Goal: Information Seeking & Learning: Learn about a topic

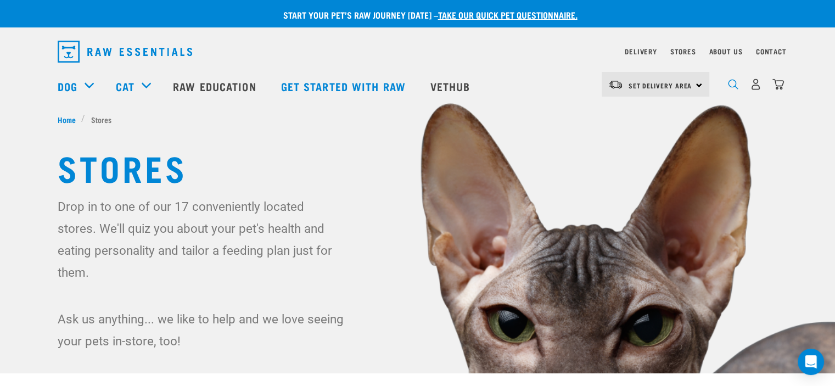
click at [733, 86] on img "dropdown navigation" at bounding box center [733, 84] width 10 height 10
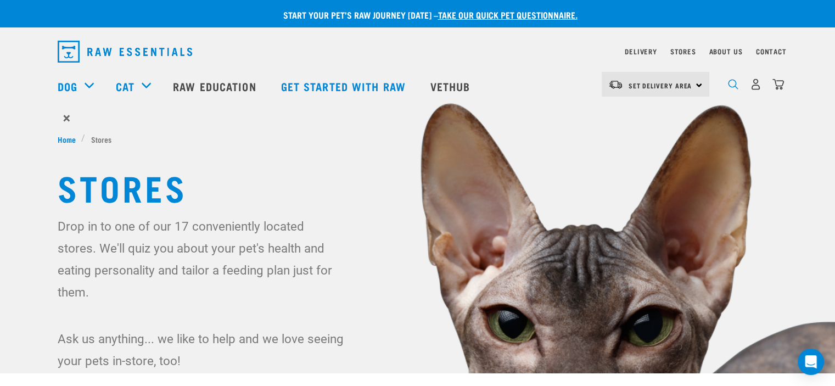
click at [730, 90] on img "dropdown navigation" at bounding box center [733, 84] width 10 height 10
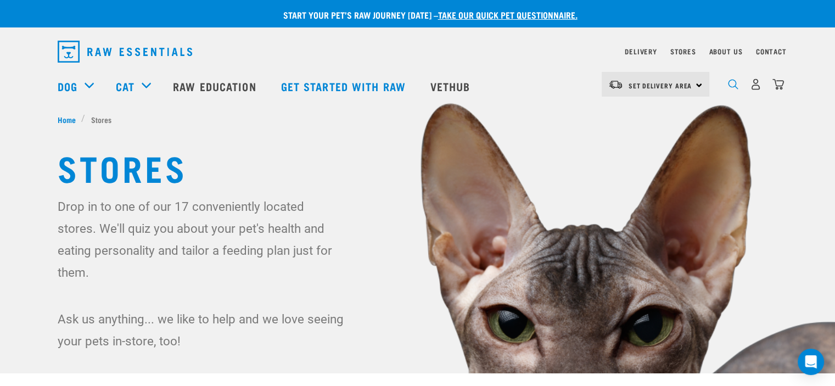
click at [735, 90] on img "dropdown navigation" at bounding box center [733, 84] width 10 height 10
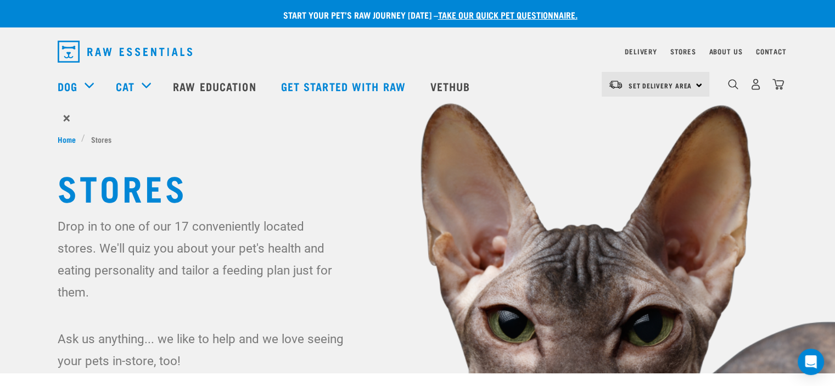
click at [92, 125] on form "×" at bounding box center [418, 118] width 721 height 20
click at [95, 116] on form "×" at bounding box center [418, 118] width 721 height 20
click at [116, 124] on form "×" at bounding box center [418, 118] width 721 height 20
click at [734, 85] on img "dropdown navigation" at bounding box center [733, 84] width 10 height 10
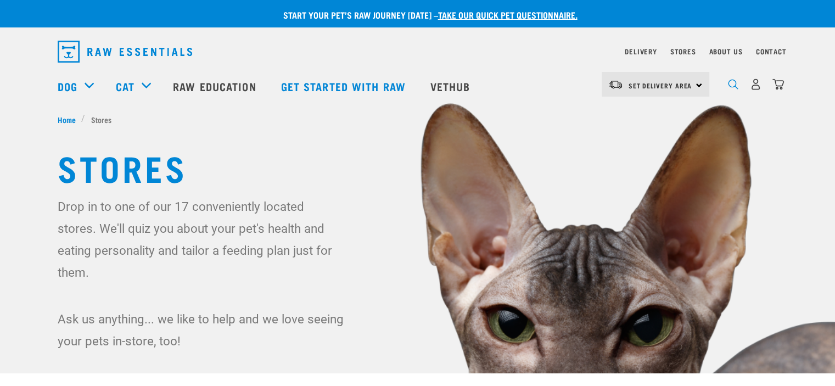
click at [731, 90] on img "dropdown navigation" at bounding box center [733, 84] width 10 height 10
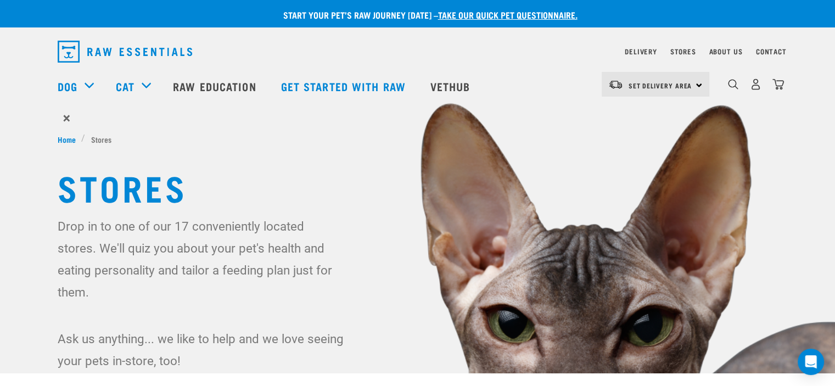
click at [70, 117] on form "×" at bounding box center [418, 118] width 721 height 20
click at [67, 117] on span "×" at bounding box center [66, 118] width 7 height 20
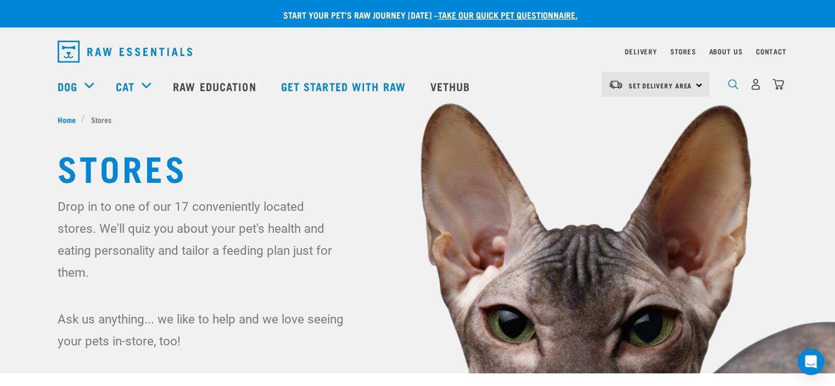
click at [733, 85] on img "dropdown navigation" at bounding box center [733, 84] width 10 height 10
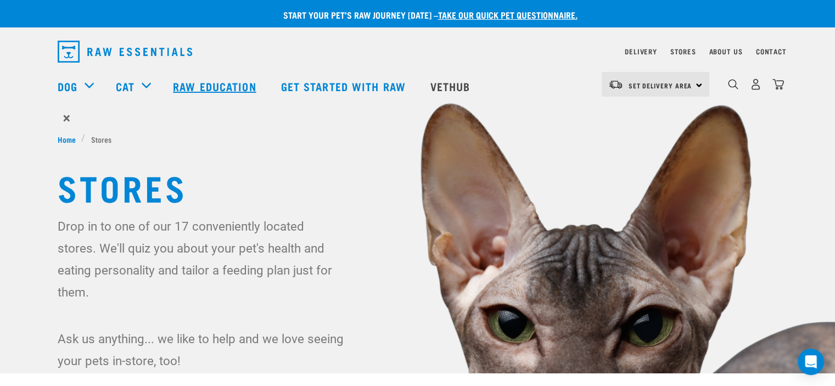
click at [223, 85] on link "Raw Education" at bounding box center [216, 86] width 108 height 44
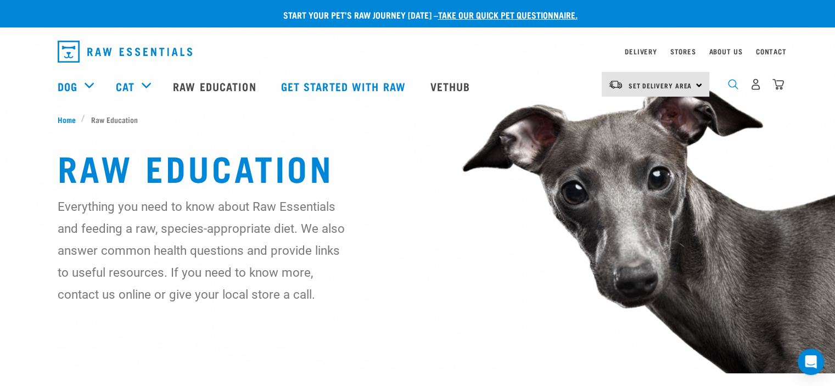
click at [734, 90] on img "dropdown navigation" at bounding box center [733, 84] width 10 height 10
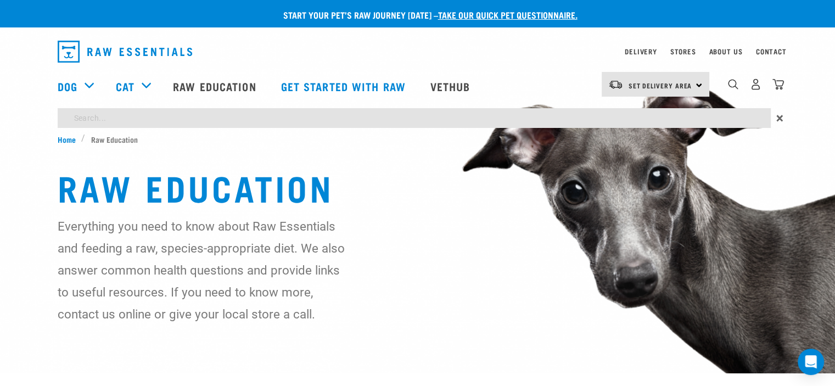
click at [109, 119] on input "search" at bounding box center [415, 118] width 714 height 20
type input "product quality"
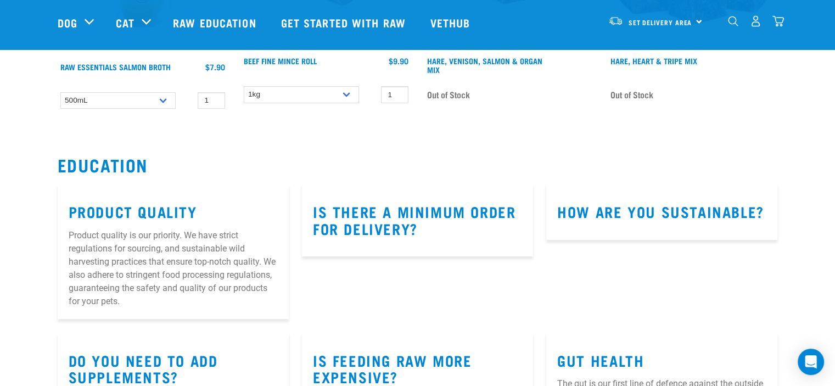
scroll to position [8514, 0]
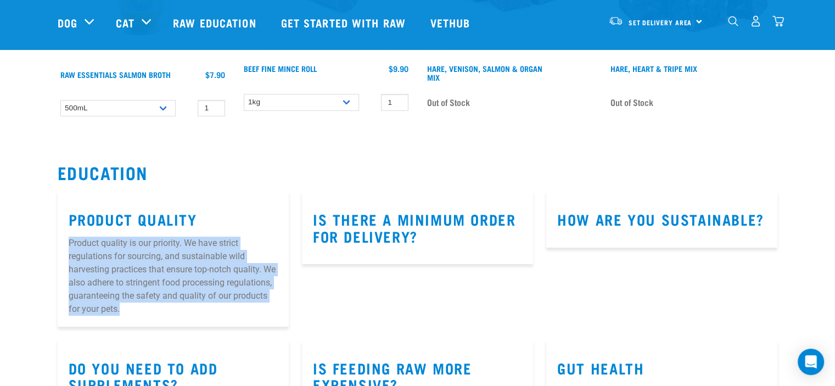
drag, startPoint x: 127, startPoint y: 297, endPoint x: 65, endPoint y: 224, distance: 95.4
click at [65, 224] on article "Product Quality Product quality is our priority. We have strict regulations for…" at bounding box center [173, 259] width 231 height 136
copy p "Product quality is our priority. We have strict regulations for sourcing, and s…"
click at [114, 215] on link "Product Quality" at bounding box center [133, 219] width 129 height 8
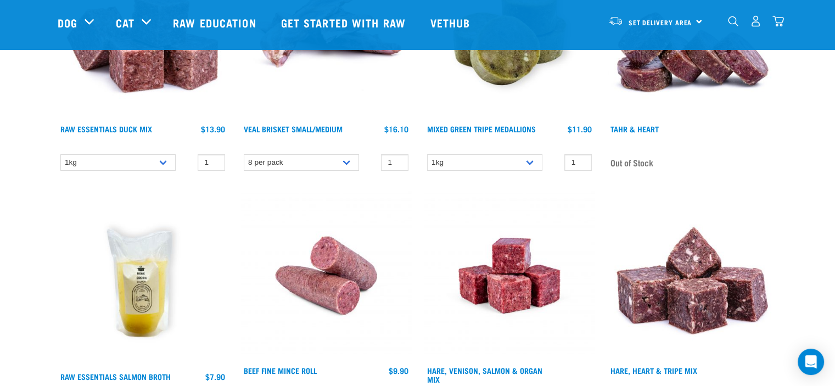
scroll to position [8210, 0]
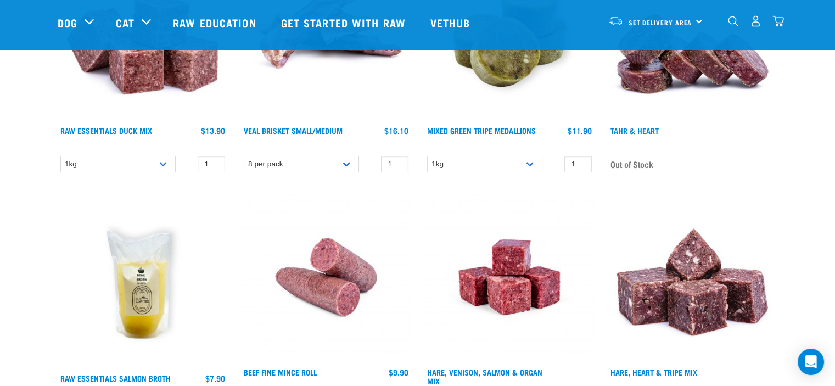
click at [729, 26] on img "dropdown navigation" at bounding box center [733, 21] width 10 height 10
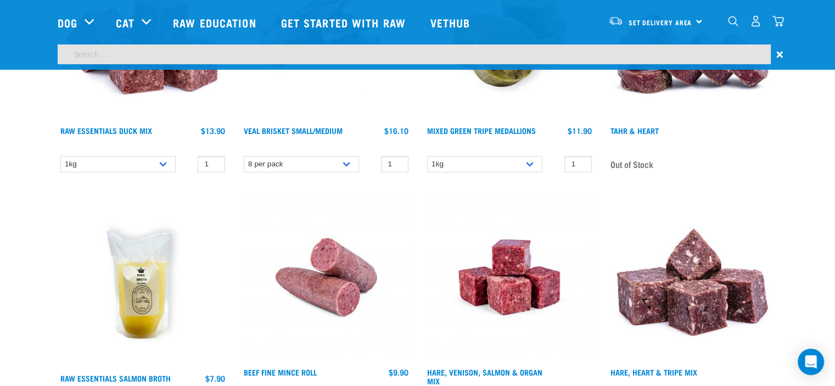
click at [113, 50] on input "search" at bounding box center [415, 54] width 714 height 20
type input "food safety"
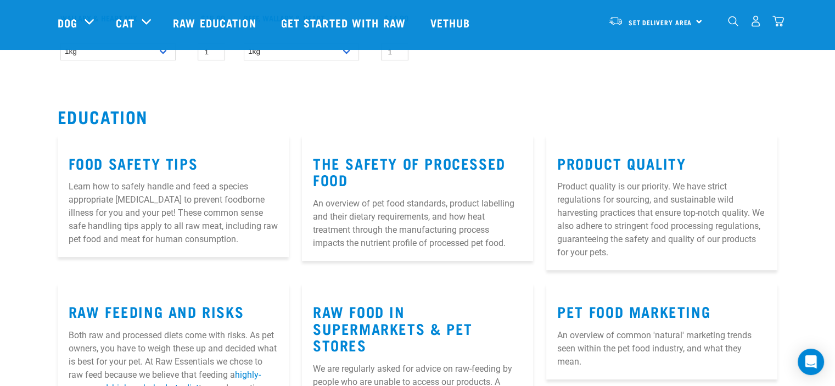
scroll to position [330, 0]
click at [147, 160] on link "Food Safety Tips" at bounding box center [134, 162] width 130 height 8
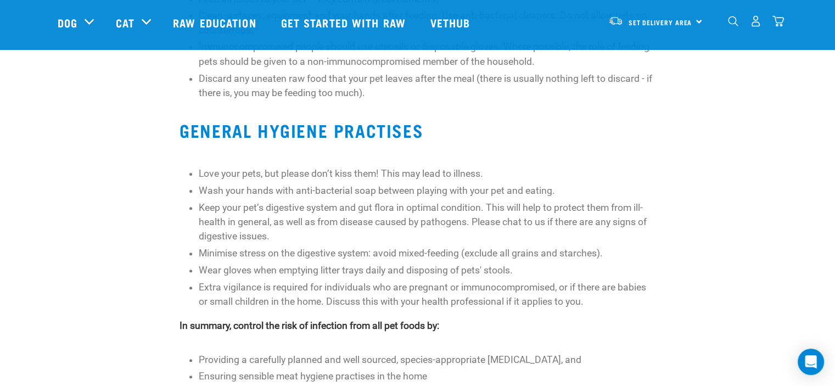
scroll to position [384, 0]
